Goal: Task Accomplishment & Management: Complete application form

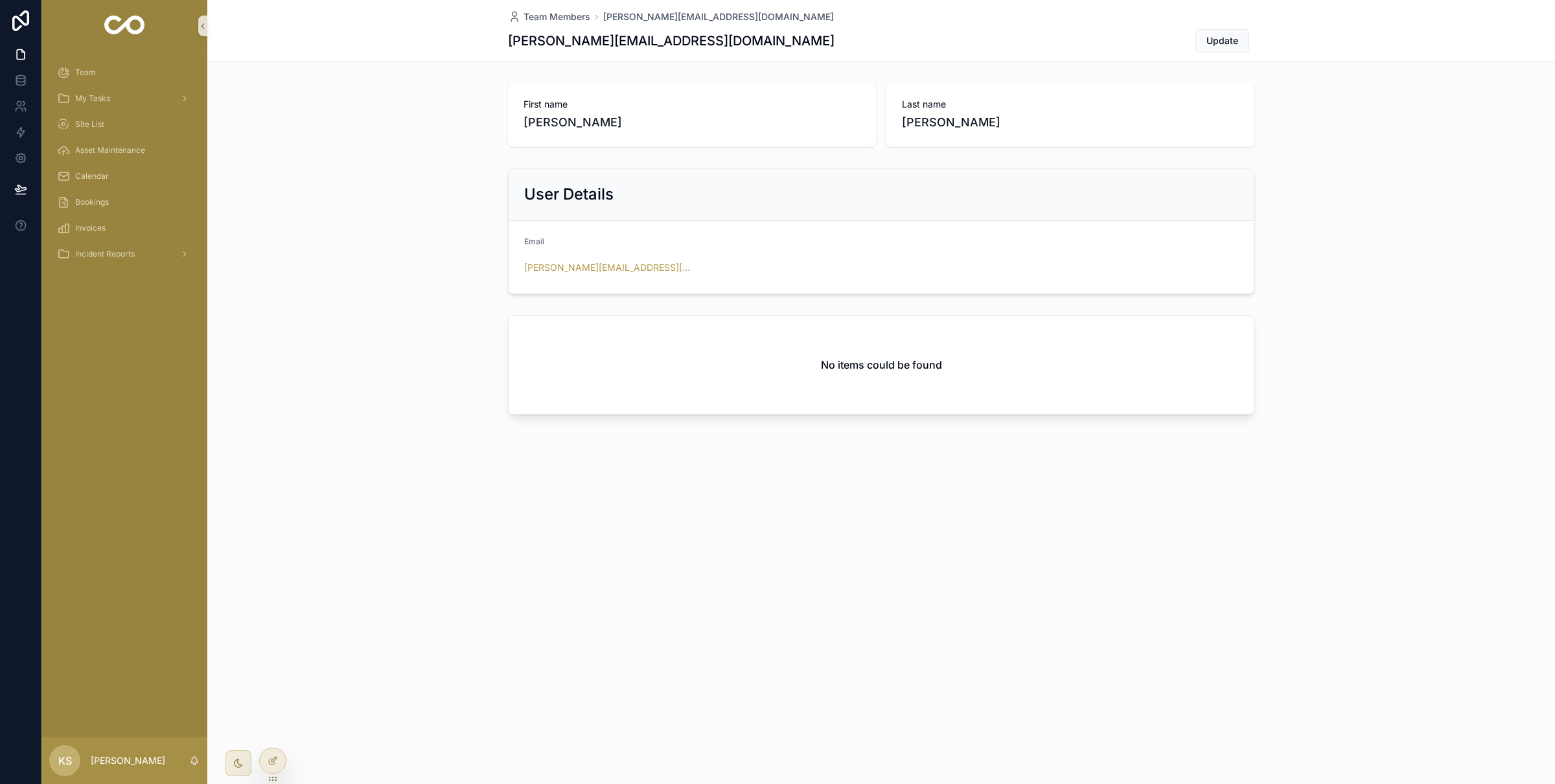
click at [454, 153] on div "First name Kyle Last name Siebert User Details Email kyle@finvestagency.com No …" at bounding box center [881, 251] width 1348 height 348
click at [22, 161] on icon at bounding box center [20, 158] width 9 height 9
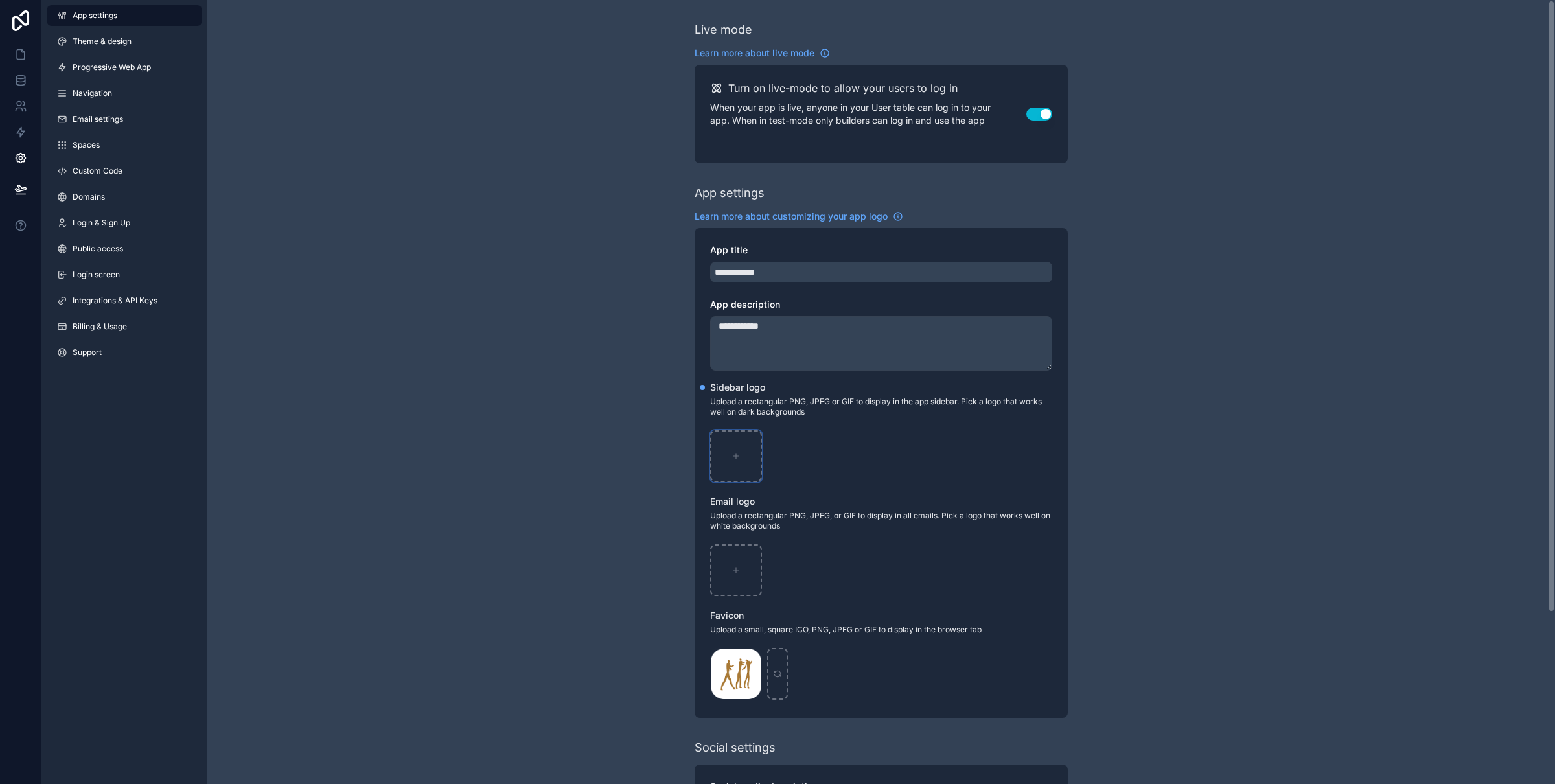
click at [731, 446] on div "scrollable content" at bounding box center [736, 455] width 52 height 52
type input "**********"
click at [15, 56] on icon at bounding box center [20, 54] width 13 height 13
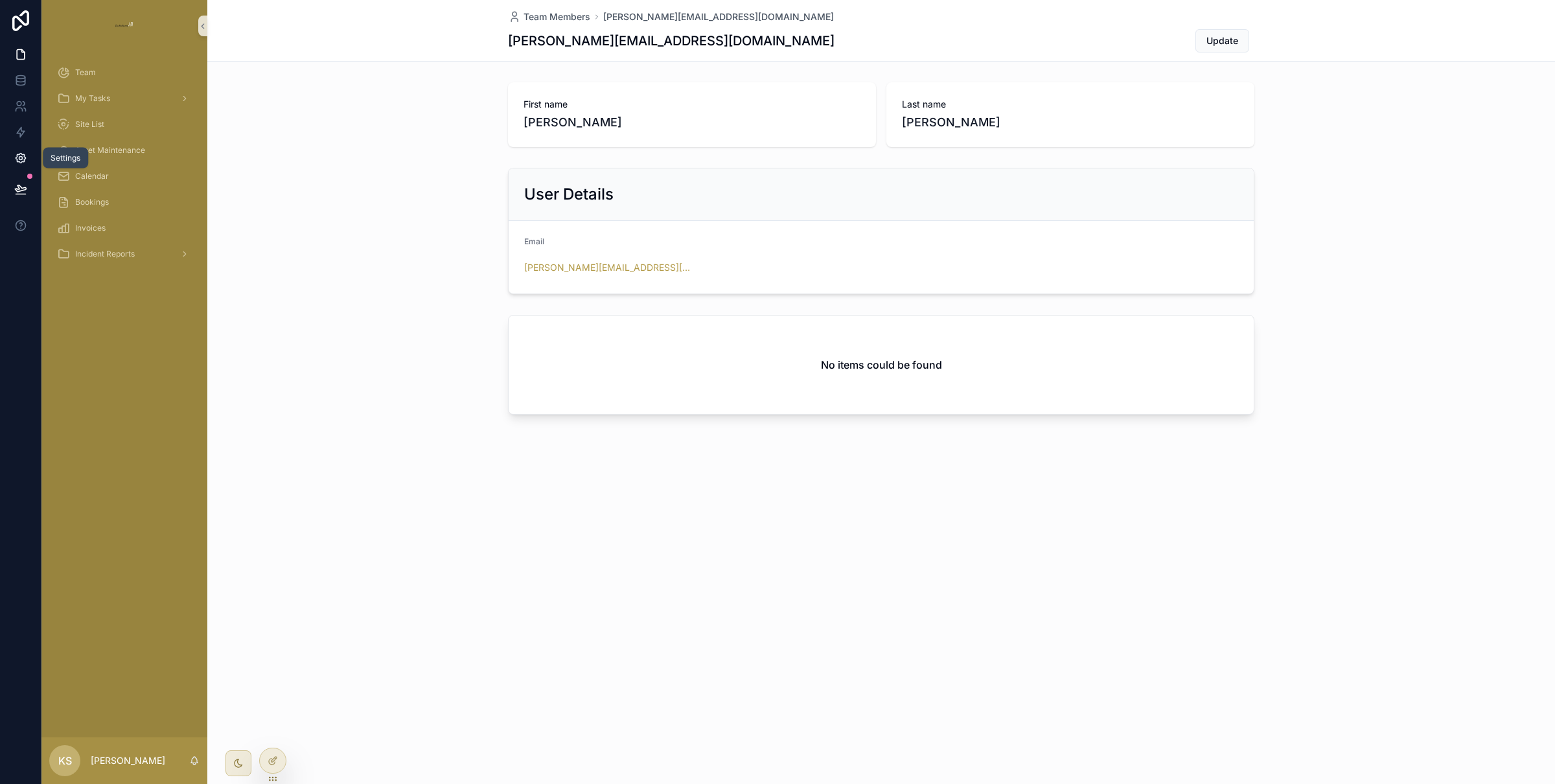
click at [8, 165] on link at bounding box center [20, 158] width 41 height 26
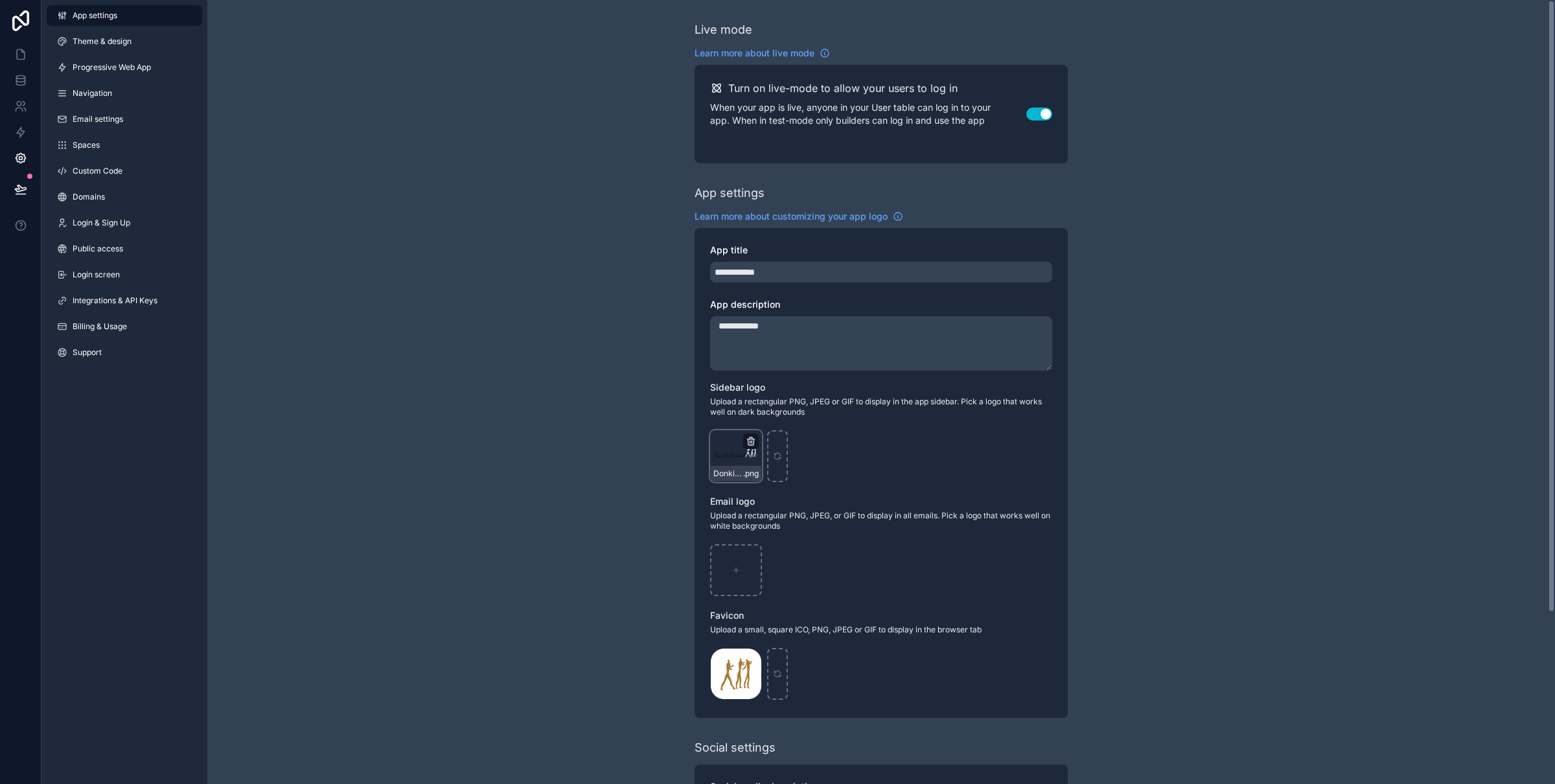
click at [751, 436] on icon "scrollable content" at bounding box center [751, 441] width 10 height 10
click at [775, 418] on icon "button" at bounding box center [778, 418] width 6 height 6
click at [742, 452] on div "scrollable content" at bounding box center [736, 455] width 52 height 52
click at [741, 453] on div "scrollable content" at bounding box center [736, 455] width 52 height 52
type input "**********"
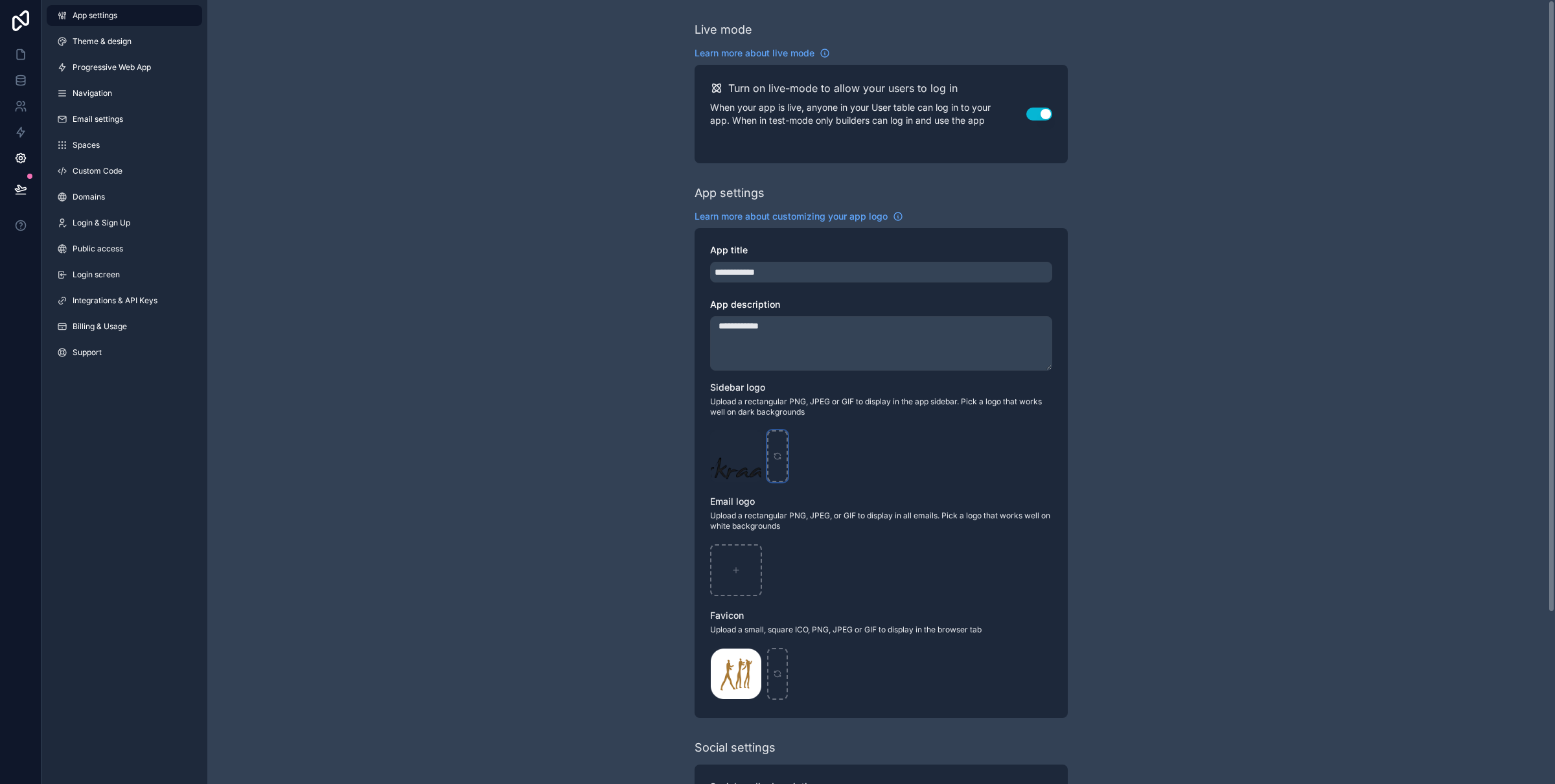
scroll to position [1, 0]
click at [25, 49] on icon at bounding box center [20, 54] width 13 height 13
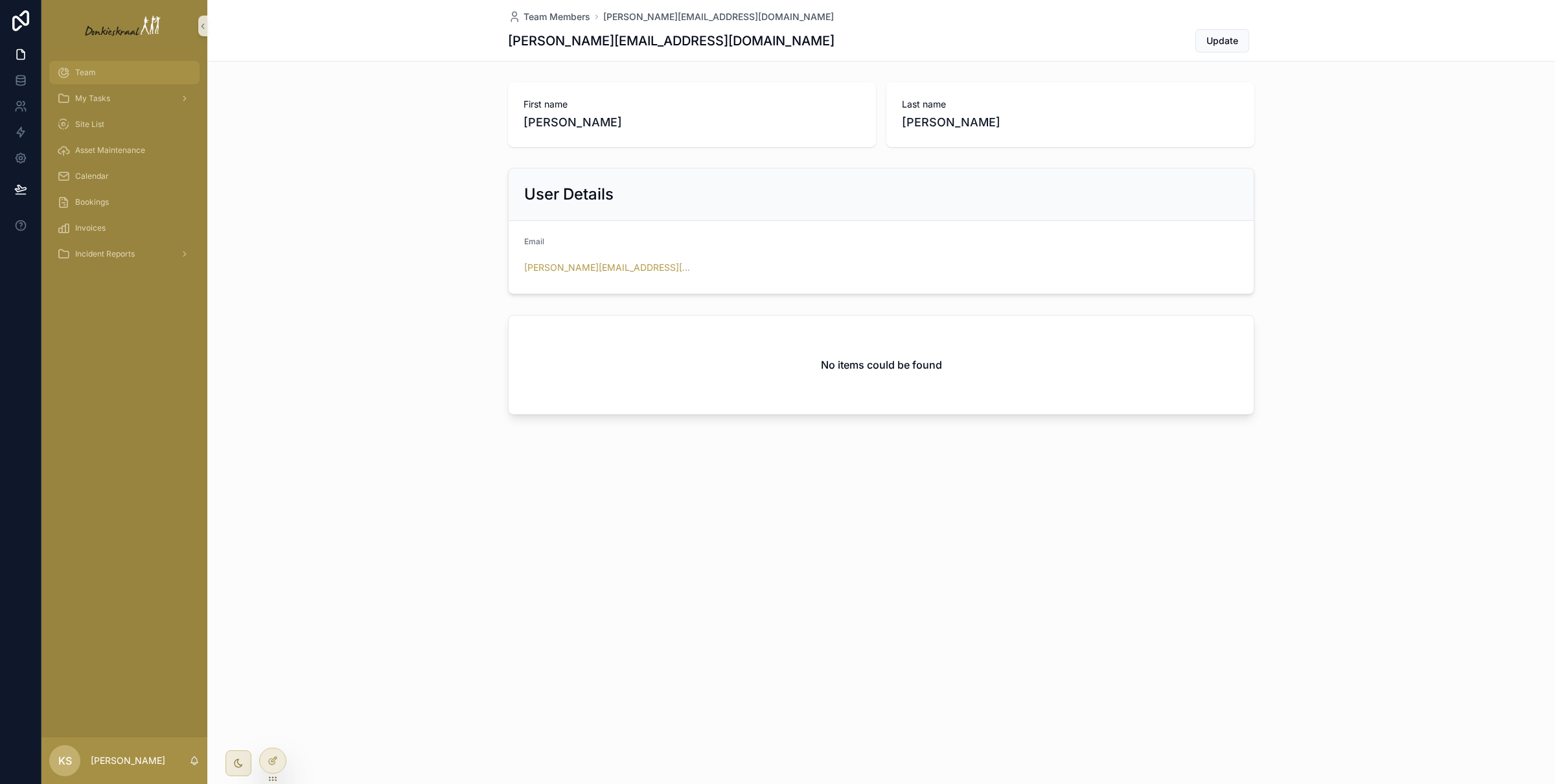
click at [127, 74] on div "Team" at bounding box center [124, 72] width 135 height 21
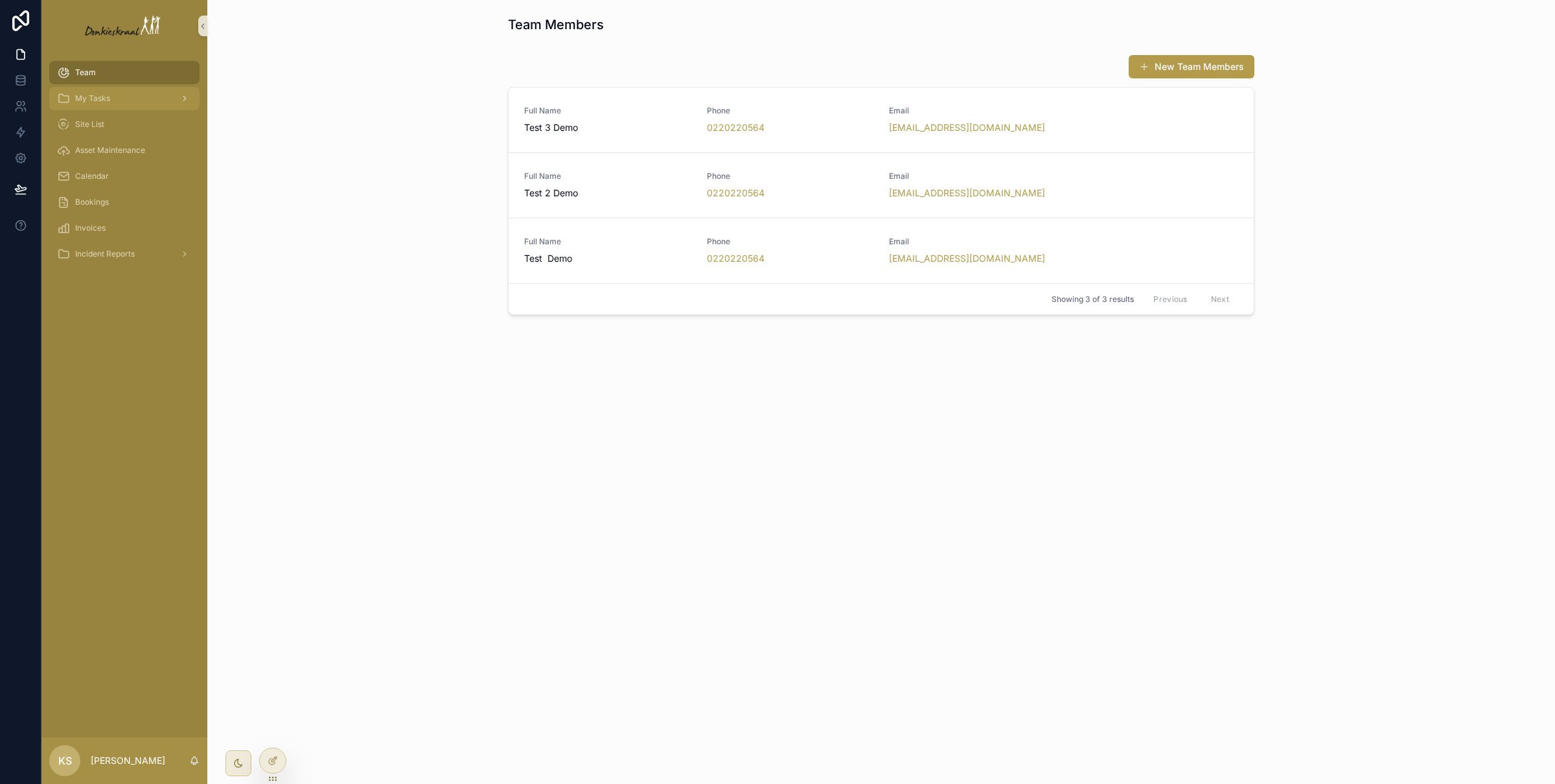
click at [124, 104] on div "My Tasks" at bounding box center [124, 98] width 135 height 21
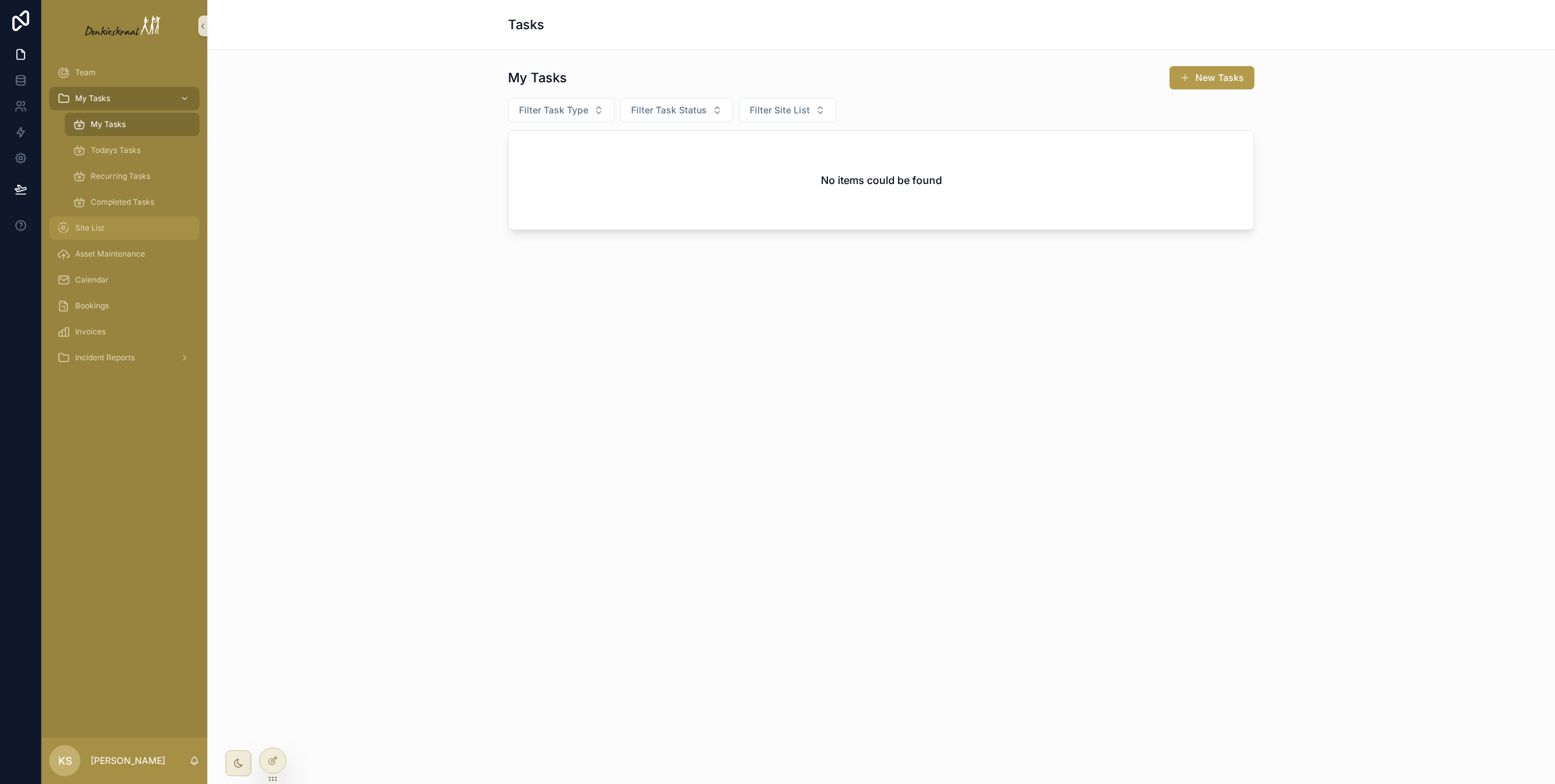
click at [122, 237] on link "Site List" at bounding box center [124, 228] width 150 height 23
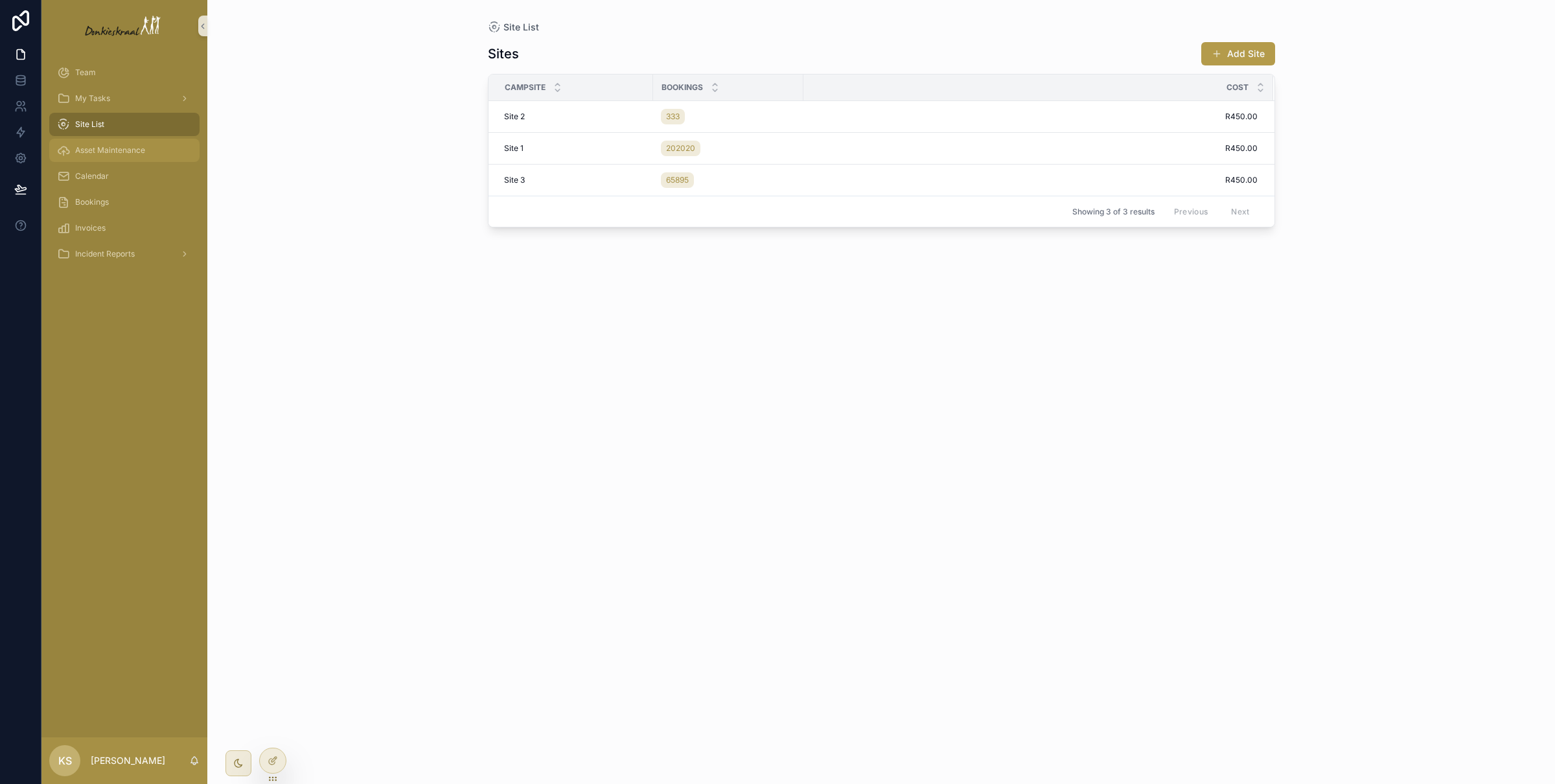
click at [111, 152] on span "Asset Maintenance" at bounding box center [110, 150] width 70 height 10
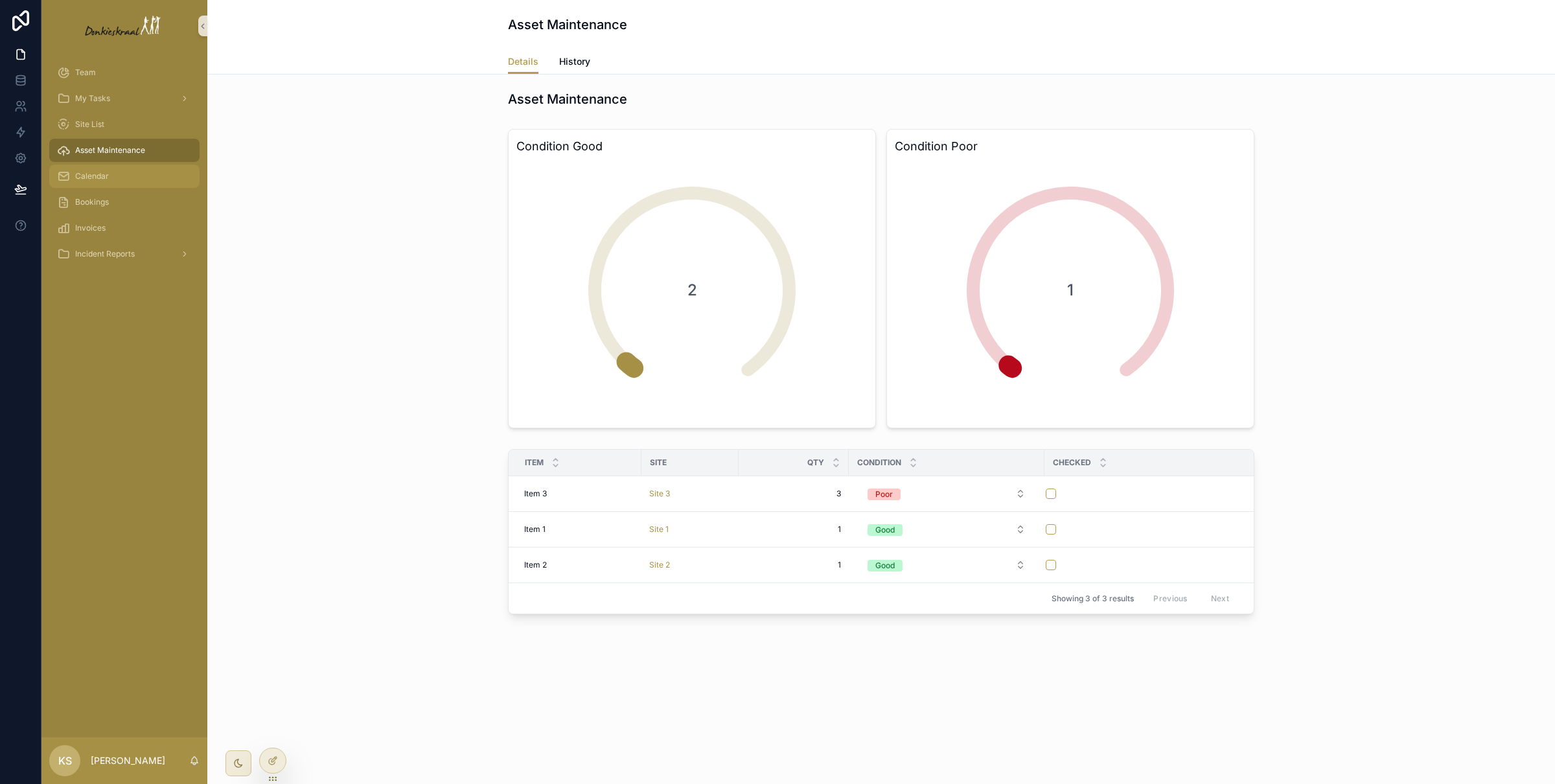
click at [131, 169] on div "Calendar" at bounding box center [124, 176] width 135 height 21
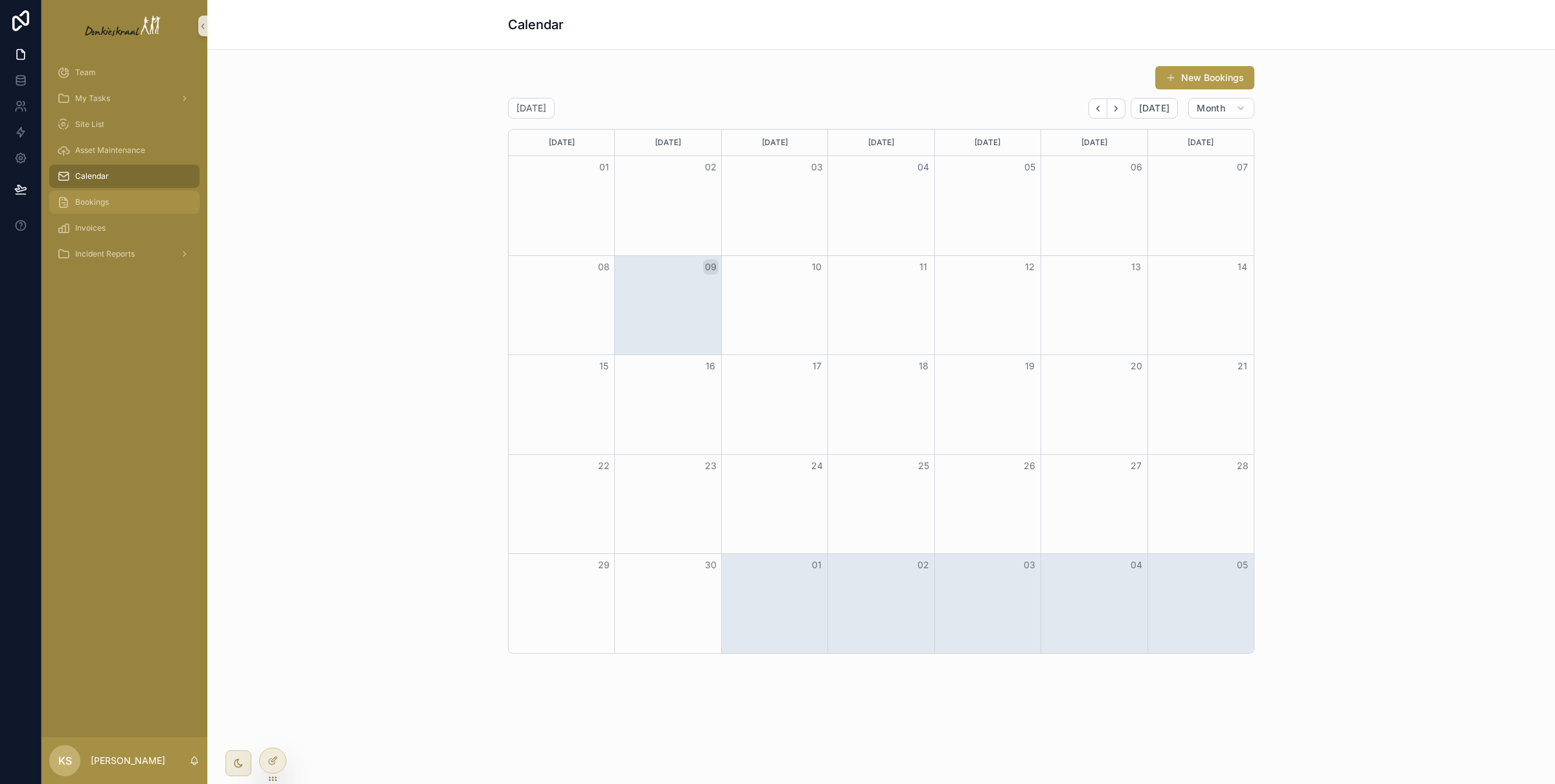
click at [133, 203] on div "Bookings" at bounding box center [124, 202] width 135 height 21
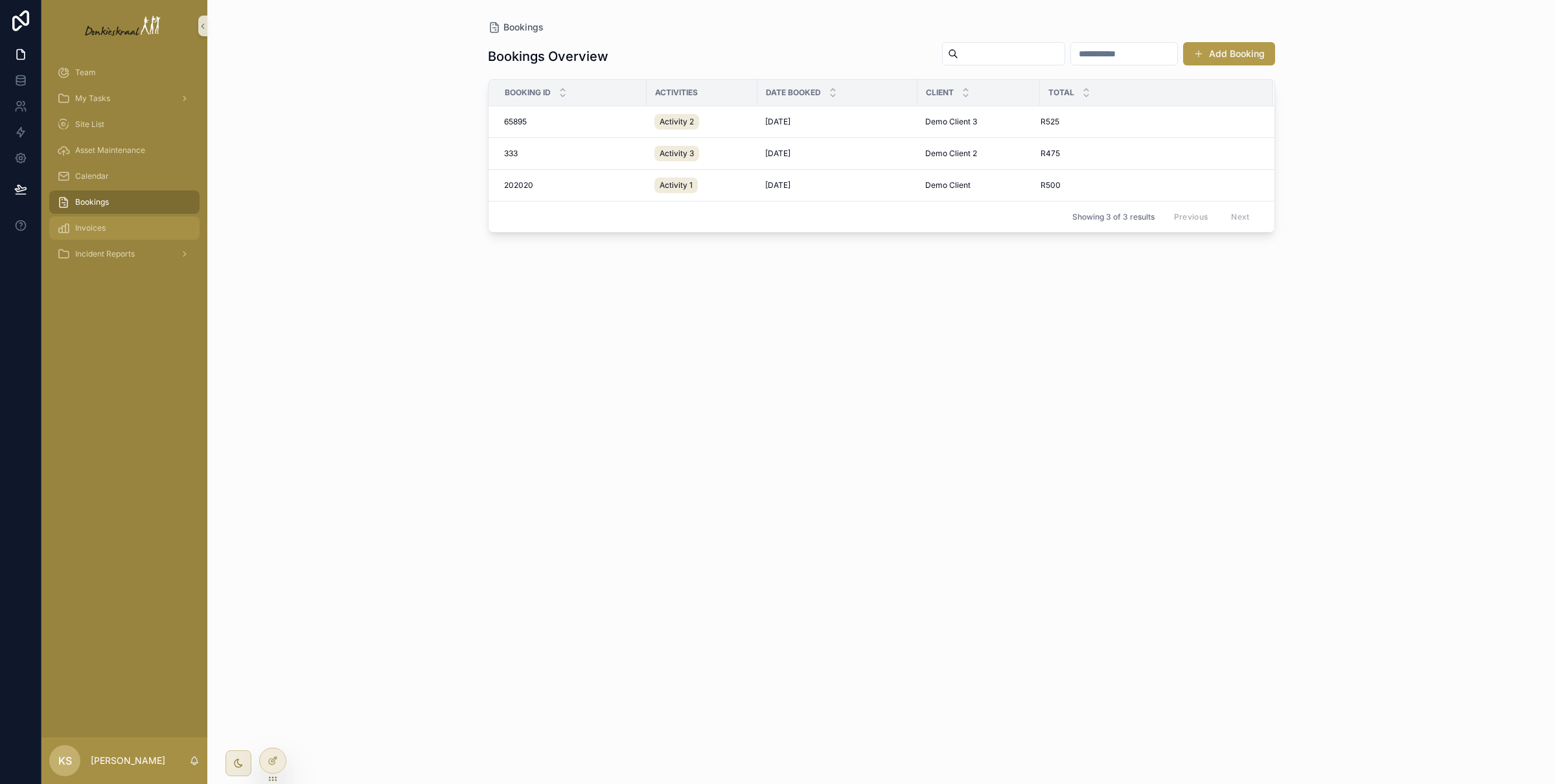
click at [142, 231] on div "Invoices" at bounding box center [124, 228] width 135 height 21
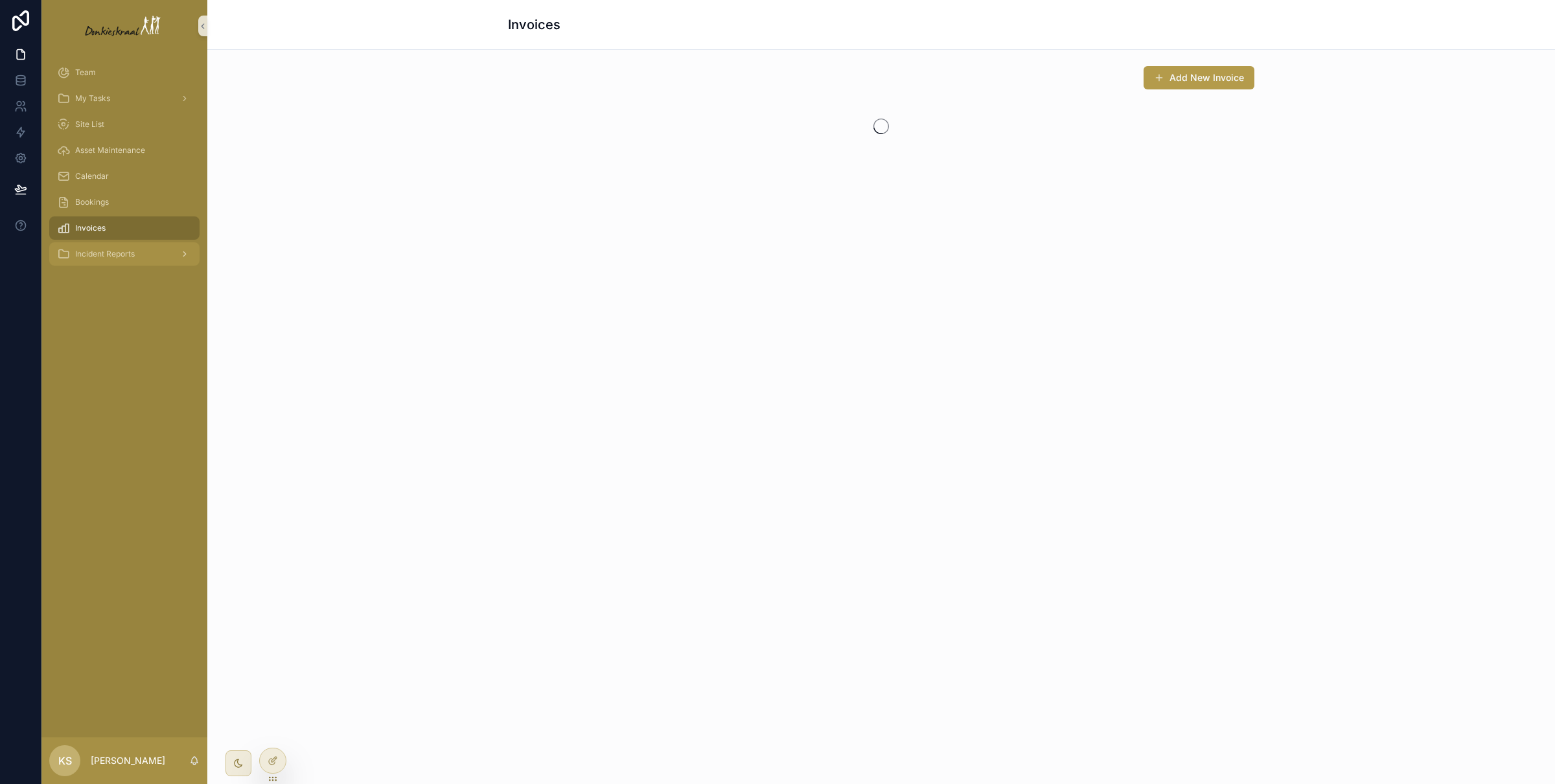
click at [146, 262] on div "Incident Reports" at bounding box center [124, 254] width 135 height 21
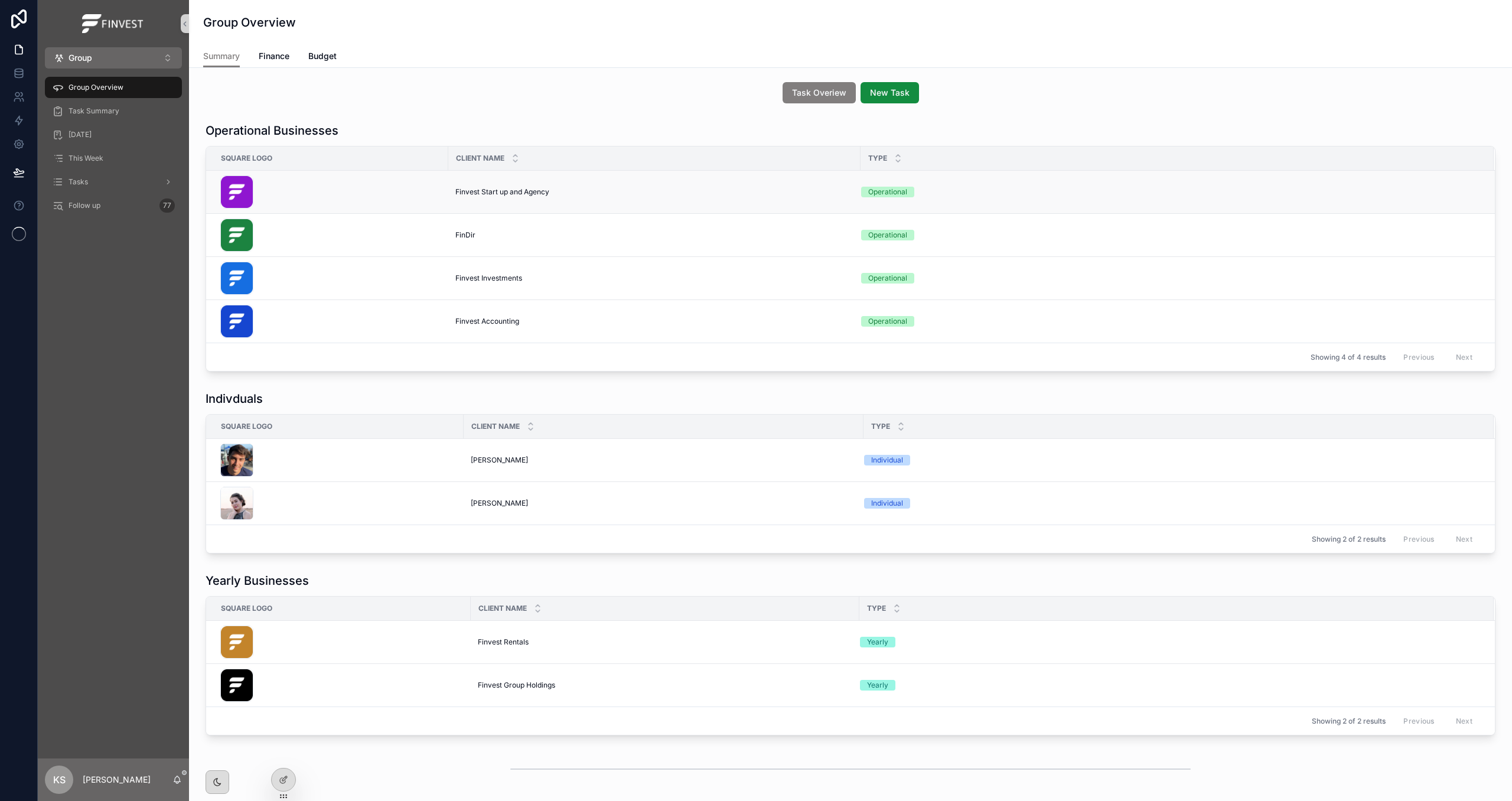
click at [498, 194] on span "Finvest Start up and Agency" at bounding box center [503, 191] width 94 height 9
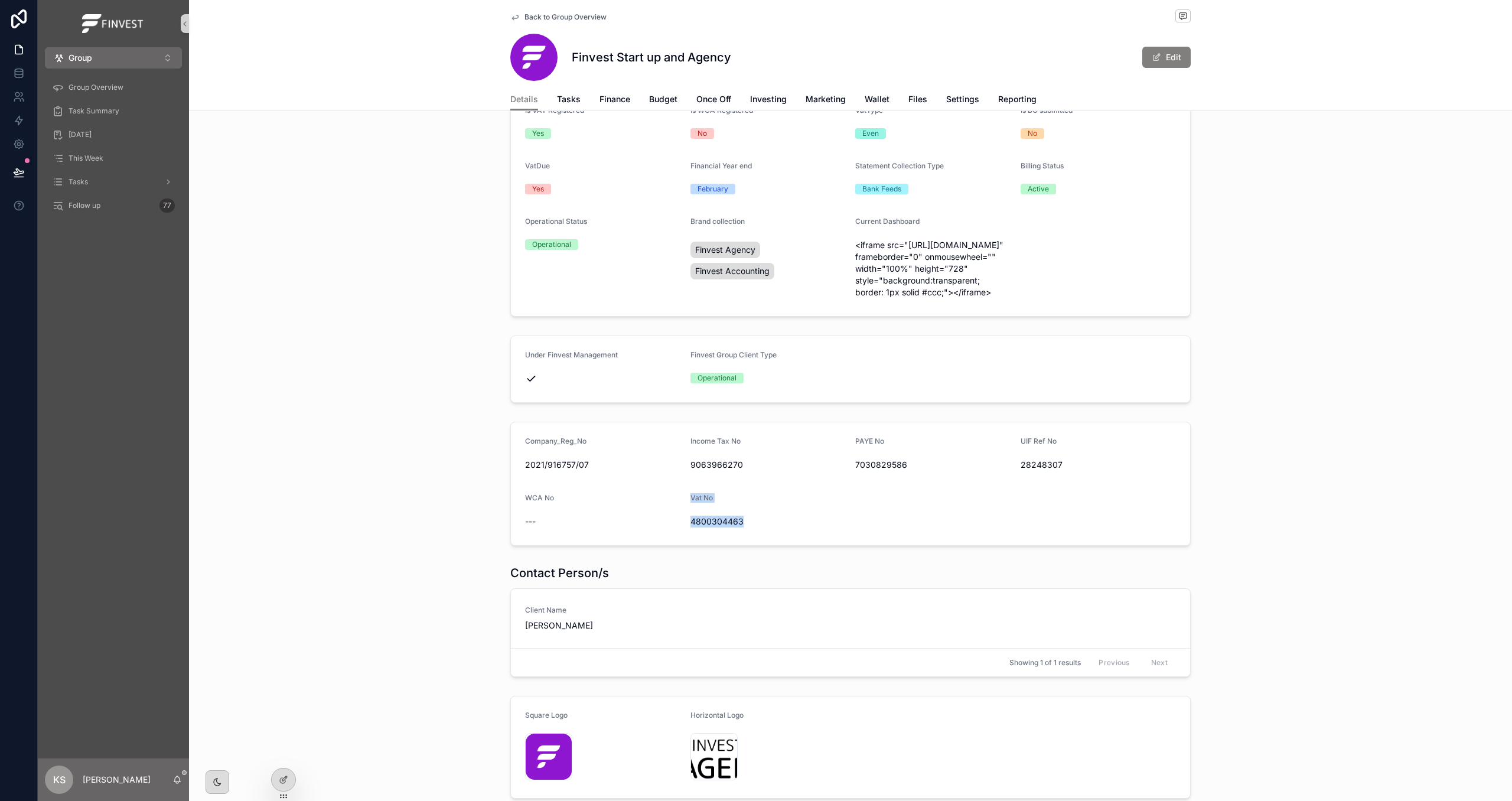
drag, startPoint x: 741, startPoint y: 560, endPoint x: 706, endPoint y: 558, distance: 35.1
click at [676, 545] on form "Company_Reg_No 2021/916757/07 Income Tax No 9063966270 PAYE No 7030829586 UIF R…" at bounding box center [850, 484] width 680 height 123
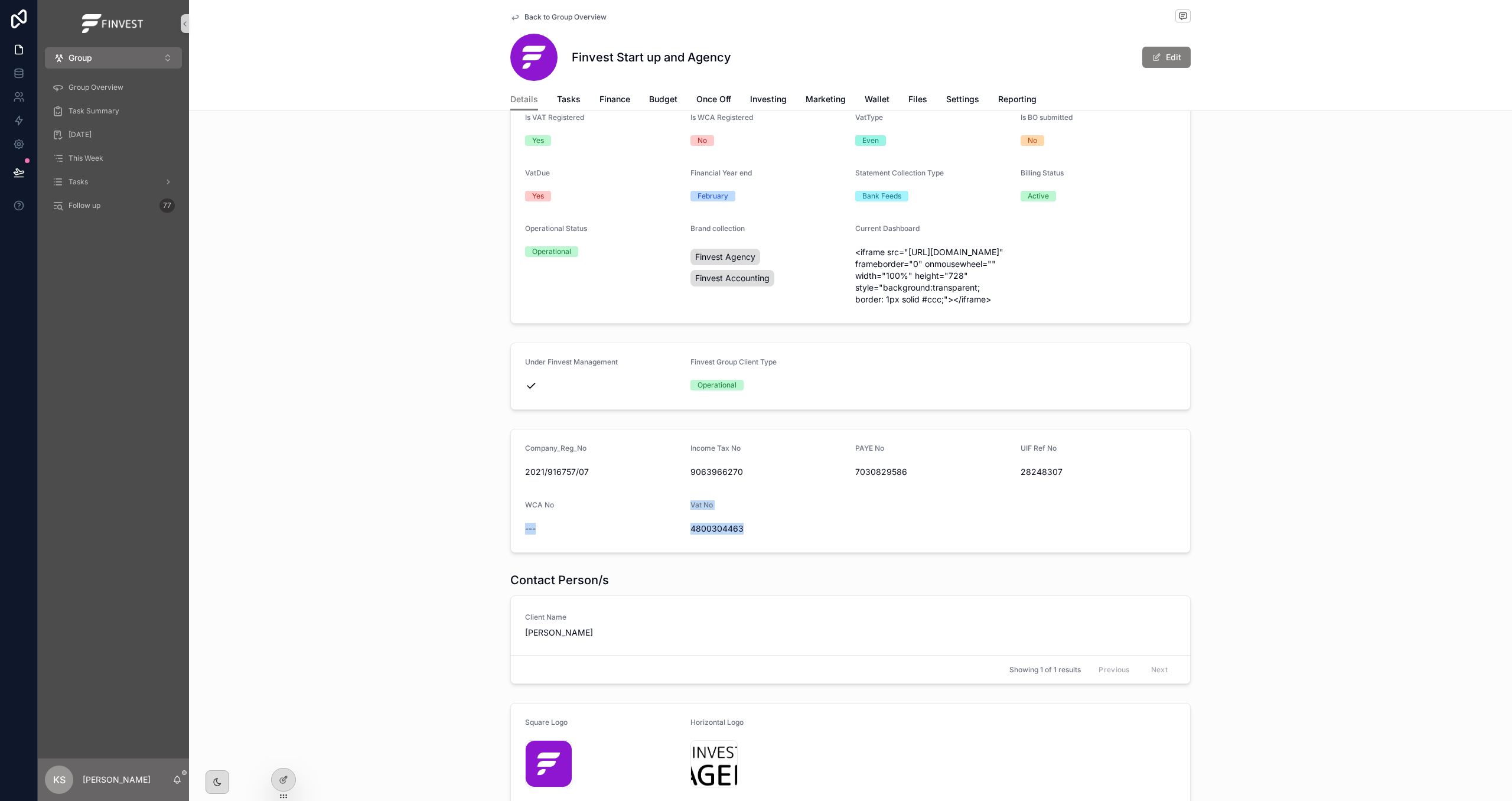
drag, startPoint x: 770, startPoint y: 557, endPoint x: 796, endPoint y: 563, distance: 26.7
click at [771, 538] on div "4800304463" at bounding box center [768, 528] width 156 height 19
click at [651, 98] on span "Budget" at bounding box center [663, 99] width 28 height 12
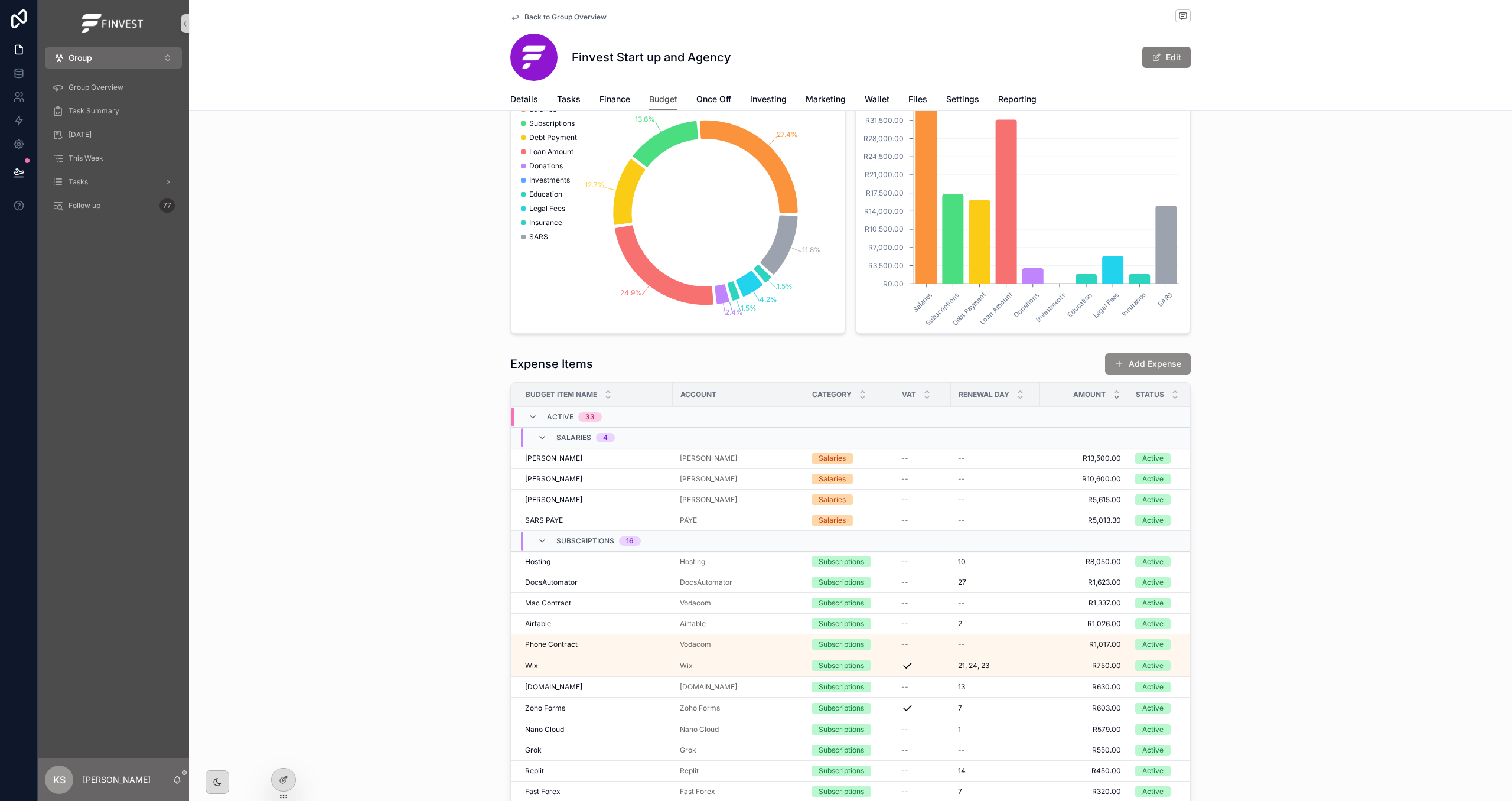
scroll to position [485, 0]
click at [1161, 371] on button "Add Expense" at bounding box center [1148, 363] width 86 height 21
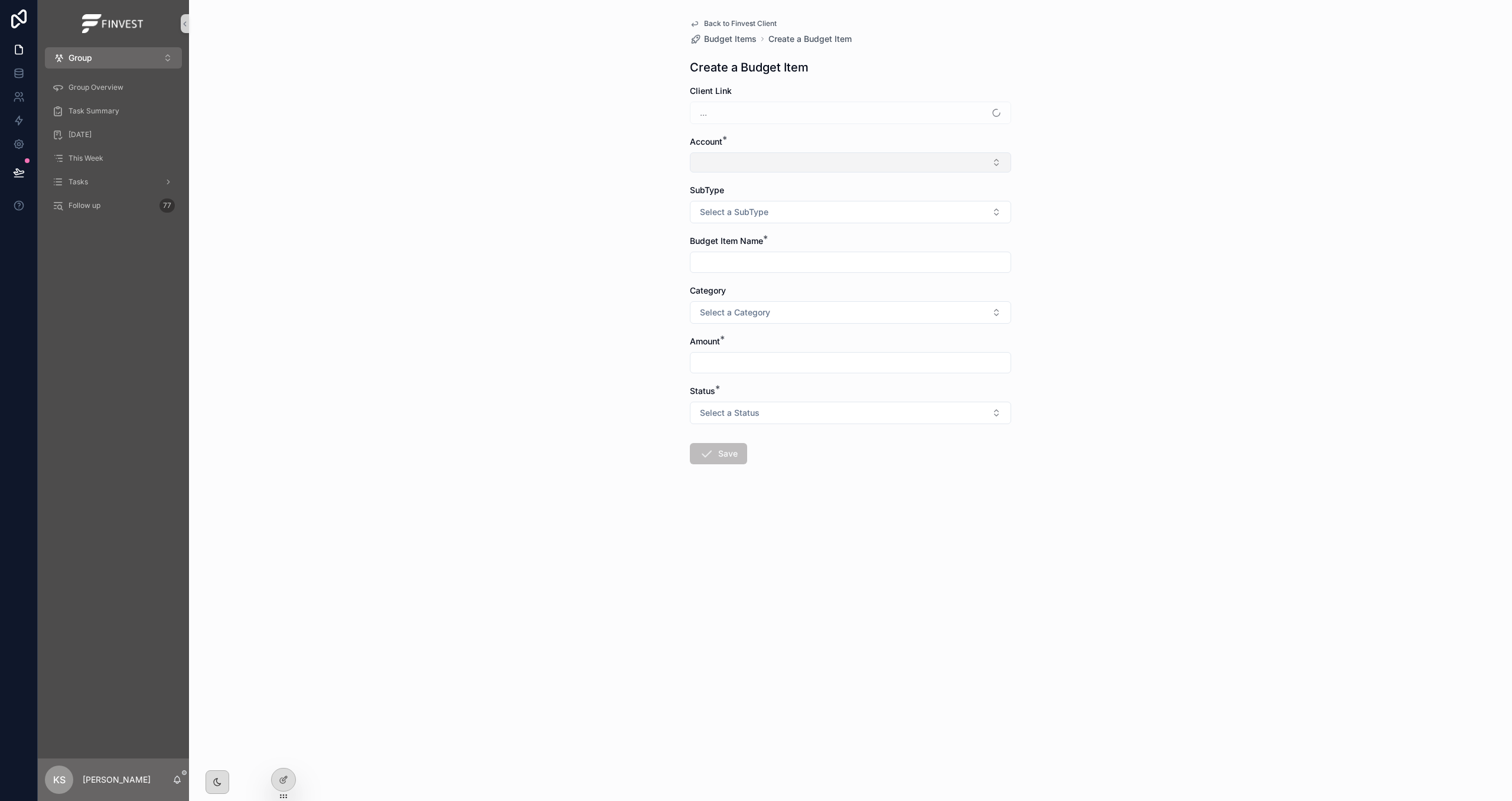
click at [734, 161] on button "Select Button" at bounding box center [850, 162] width 321 height 20
click at [745, 212] on button "New" at bounding box center [851, 209] width 311 height 12
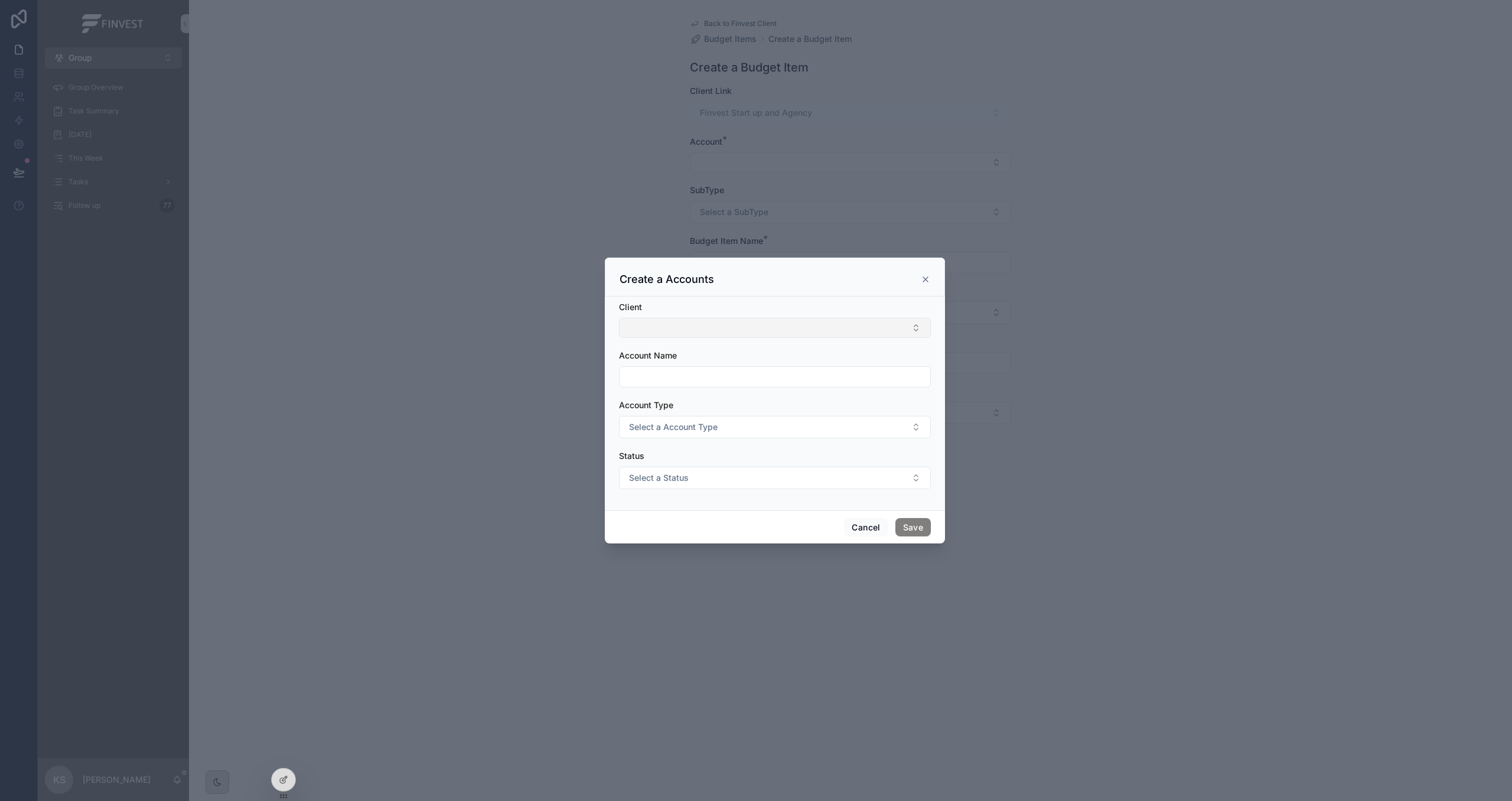
drag, startPoint x: 698, startPoint y: 325, endPoint x: 701, endPoint y: 332, distance: 7.6
click at [698, 325] on button "Select Button" at bounding box center [775, 328] width 312 height 20
type input "*****"
click at [682, 370] on span "Finvest Start up and Agency" at bounding box center [683, 374] width 111 height 12
click at [665, 376] on input "scrollable content" at bounding box center [775, 378] width 311 height 17
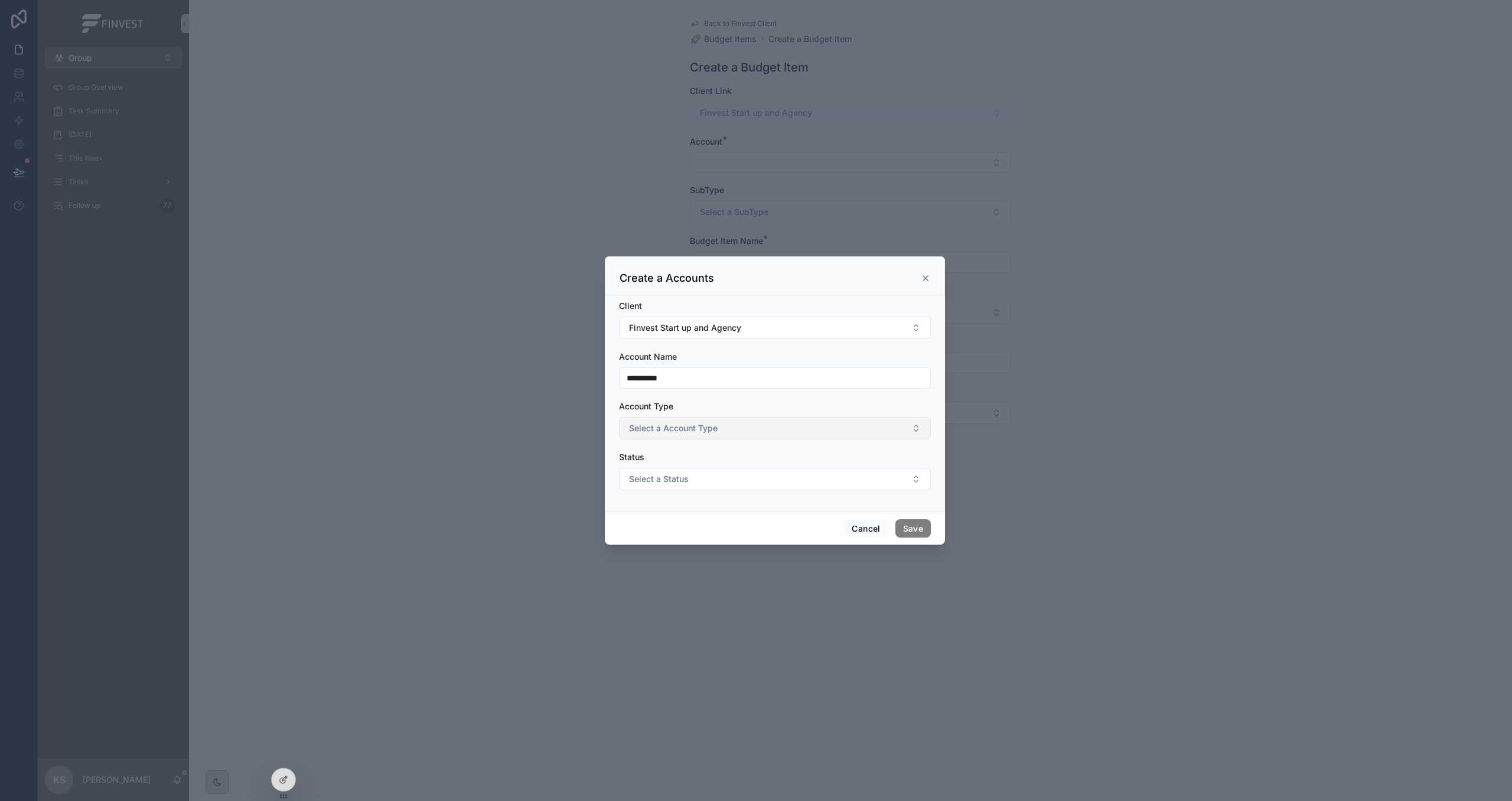
type input "**********"
click at [683, 428] on span "Select a Account Type" at bounding box center [673, 428] width 89 height 12
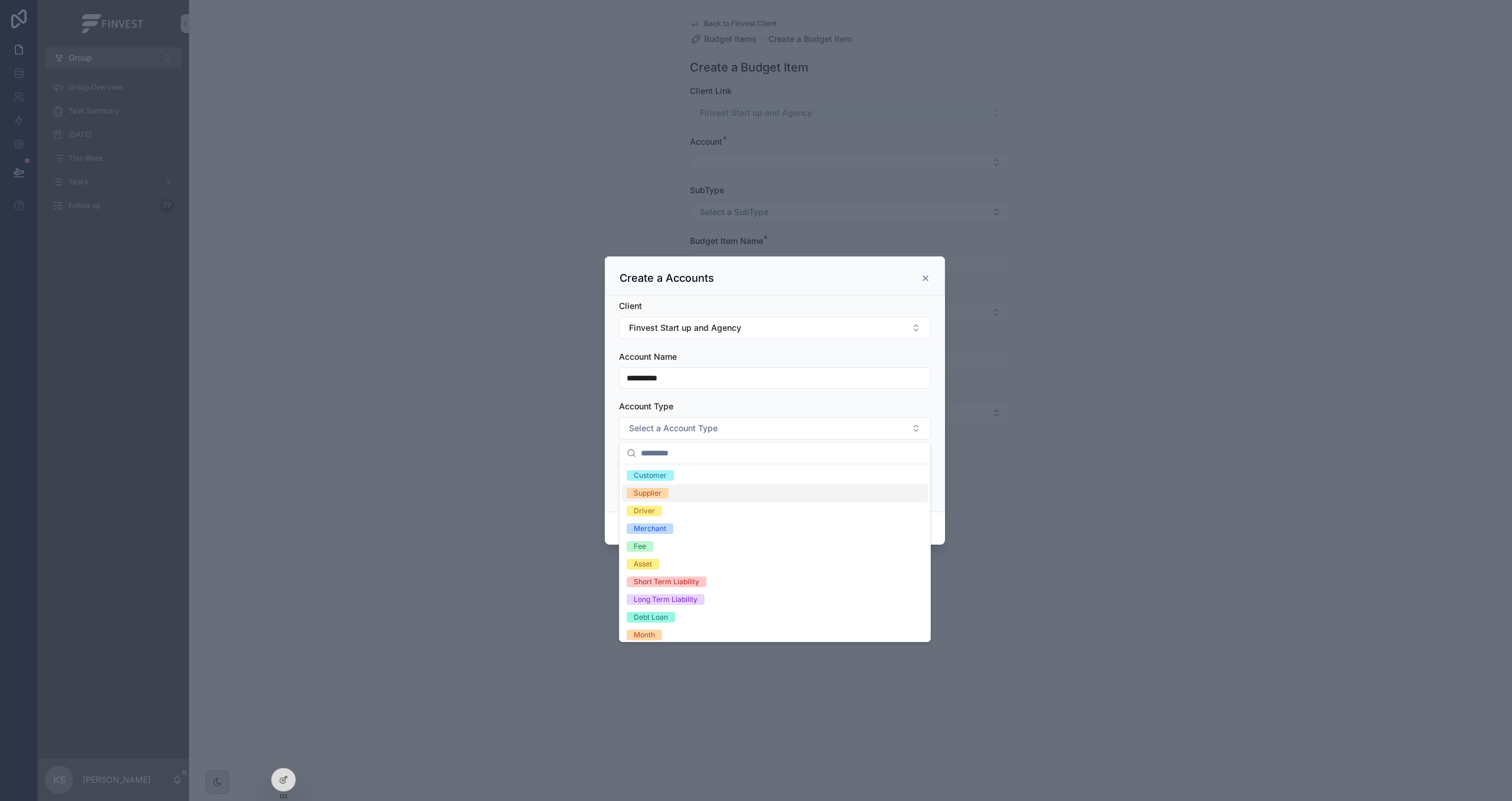
click at [696, 500] on div "Supplier" at bounding box center [775, 493] width 306 height 18
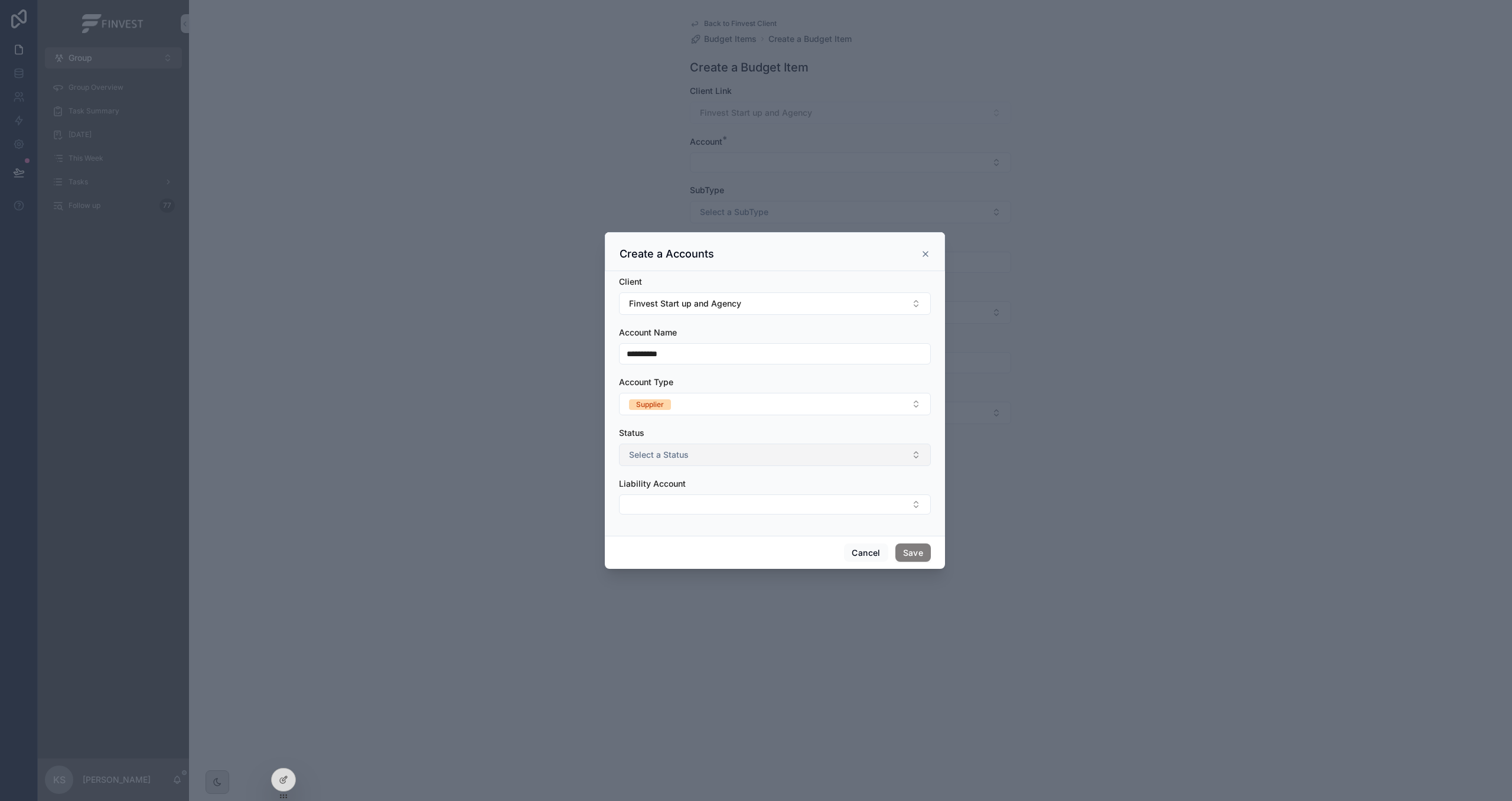
click at [698, 462] on button "Select a Status" at bounding box center [775, 454] width 312 height 23
click at [705, 497] on div "Active" at bounding box center [775, 501] width 306 height 18
click at [702, 503] on button "Select Button" at bounding box center [775, 504] width 312 height 20
click at [719, 485] on div "Liability Account" at bounding box center [775, 483] width 312 height 12
click at [924, 556] on button "Save" at bounding box center [913, 553] width 35 height 19
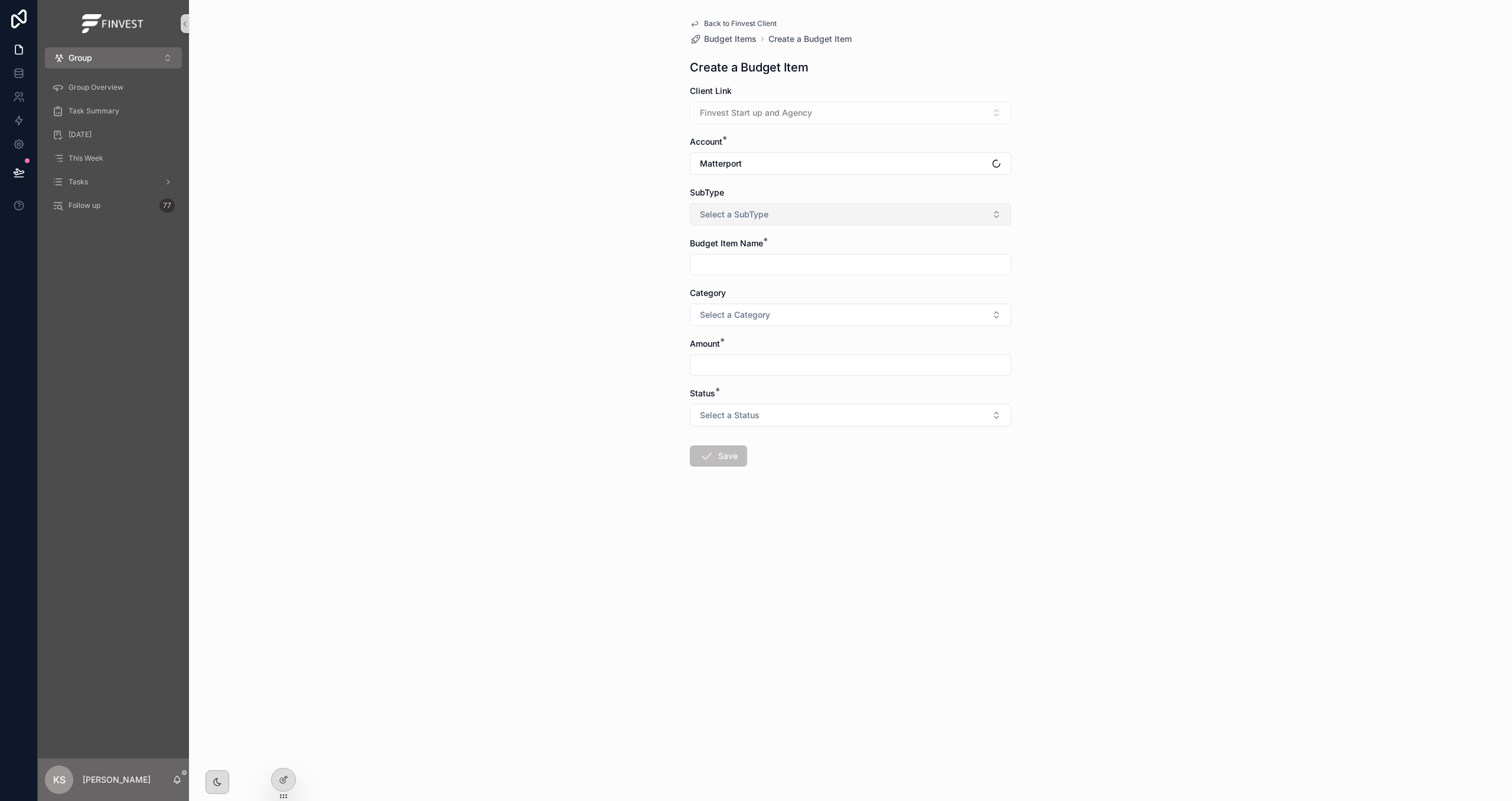
drag, startPoint x: 760, startPoint y: 214, endPoint x: 768, endPoint y: 217, distance: 8.5
click at [763, 216] on span "Select a SubType" at bounding box center [734, 214] width 69 height 12
drag, startPoint x: 765, startPoint y: 278, endPoint x: 769, endPoint y: 249, distance: 29.3
click at [765, 277] on div "Expense" at bounding box center [851, 280] width 316 height 18
click at [767, 258] on input "scrollable content" at bounding box center [850, 264] width 320 height 17
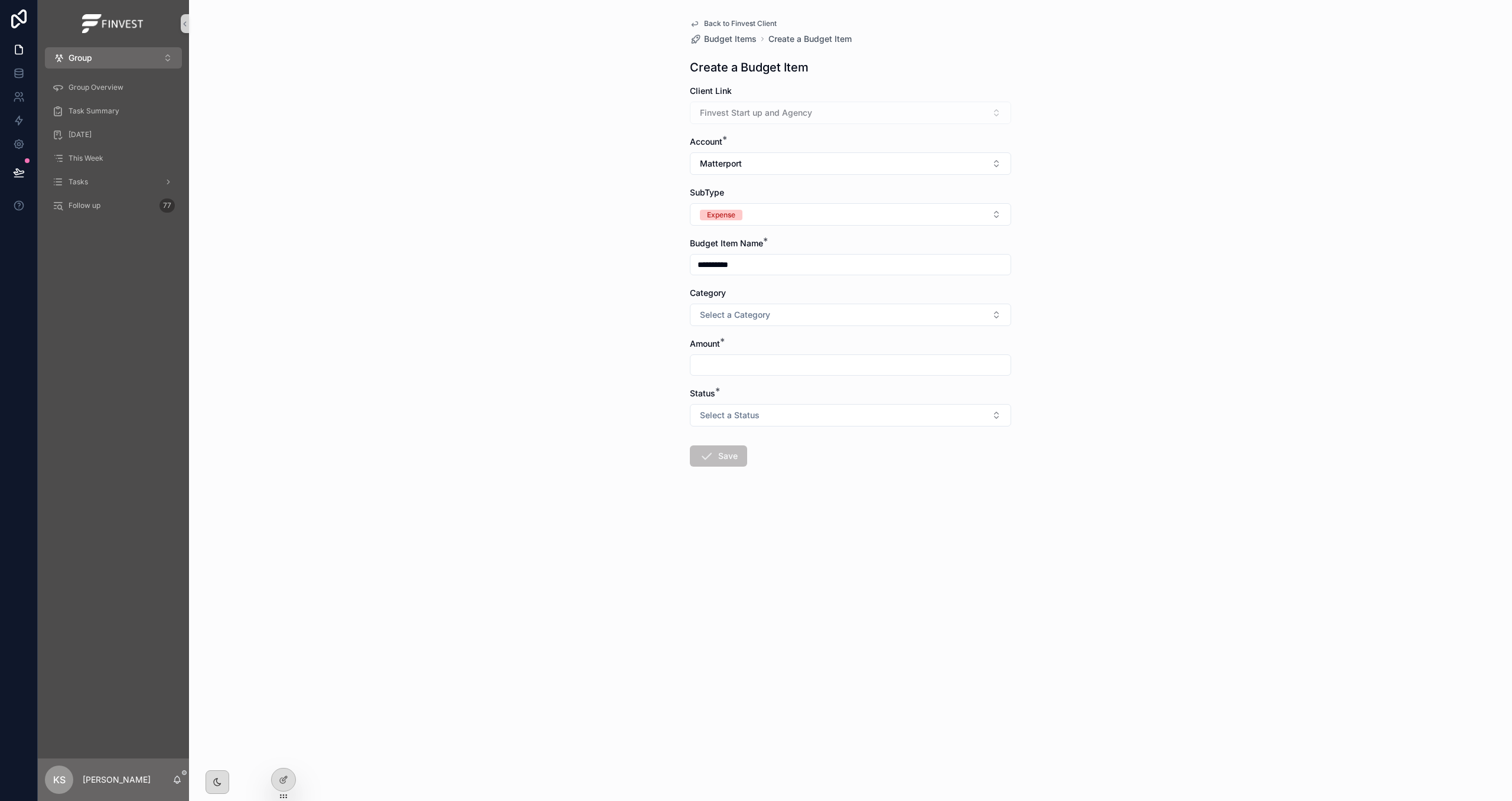
type input "**********"
click at [779, 302] on div "Category Select a Category" at bounding box center [850, 306] width 321 height 39
click at [780, 314] on button "Select a Category" at bounding box center [850, 314] width 321 height 23
click at [796, 398] on div "Subscriptions" at bounding box center [851, 399] width 316 height 18
click at [791, 355] on div "scrollable content" at bounding box center [850, 364] width 321 height 21
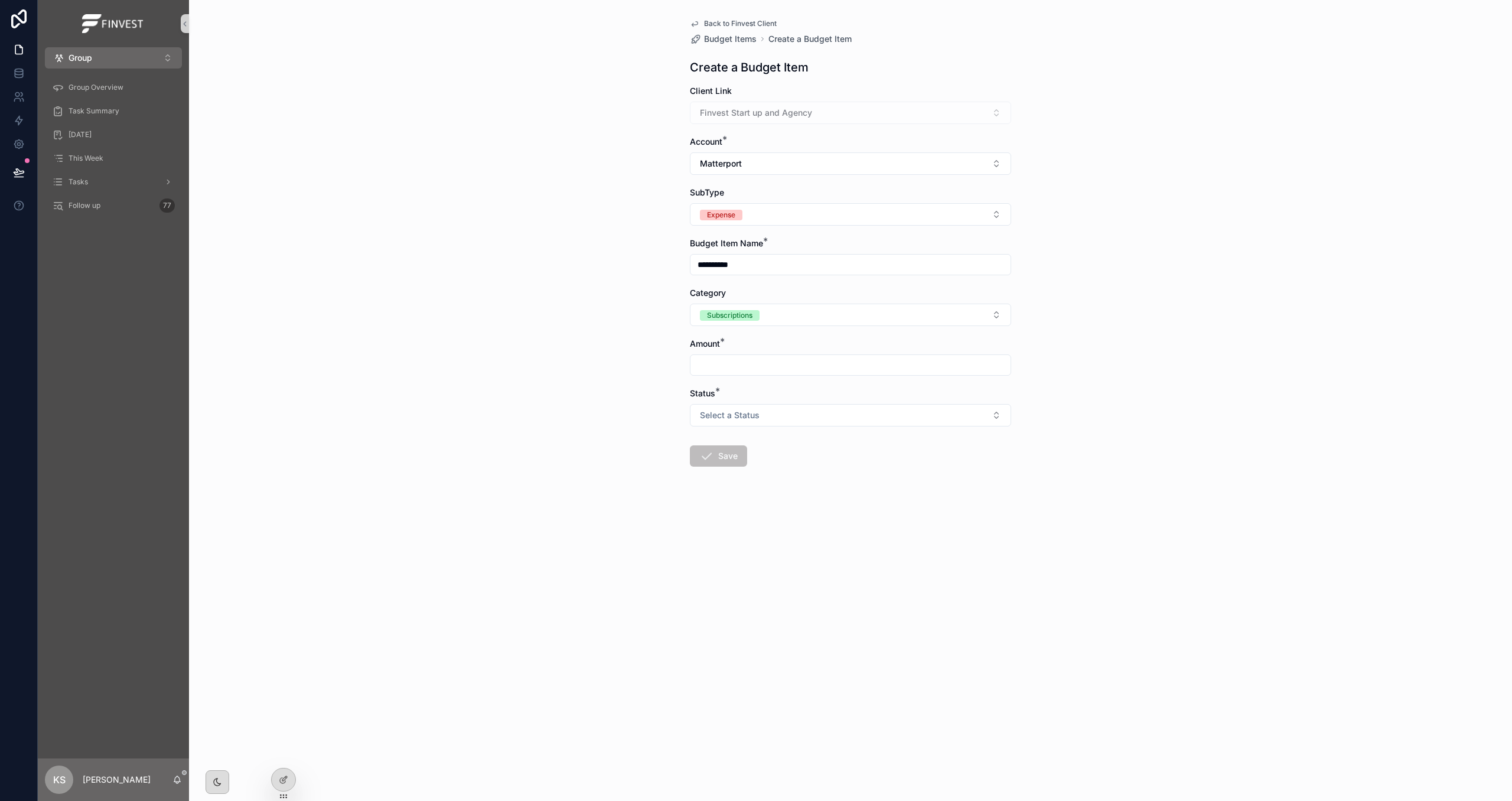
click at [794, 363] on input "scrollable content" at bounding box center [850, 364] width 320 height 17
type input "*******"
click at [796, 423] on button "Select a Status" at bounding box center [850, 415] width 321 height 23
click at [794, 467] on div "Active" at bounding box center [851, 464] width 316 height 18
click at [709, 457] on icon "scrollable content" at bounding box center [706, 456] width 14 height 14
